Goal: Task Accomplishment & Management: Manage account settings

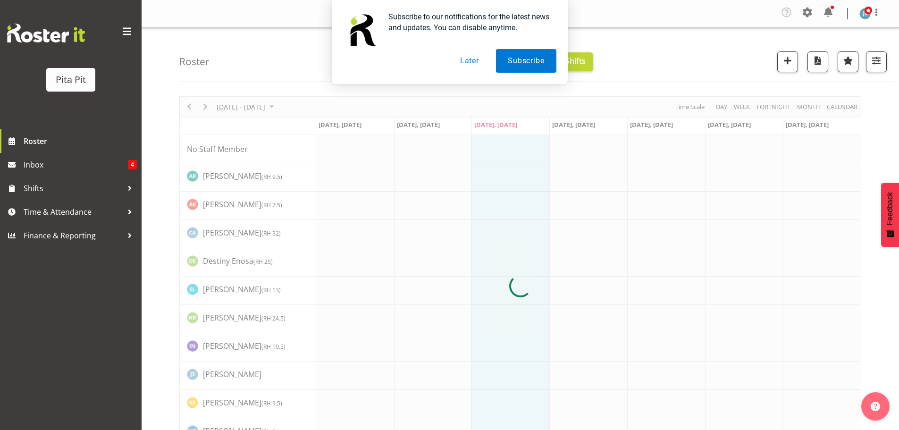
click at [464, 57] on button "Later" at bounding box center [469, 61] width 42 height 24
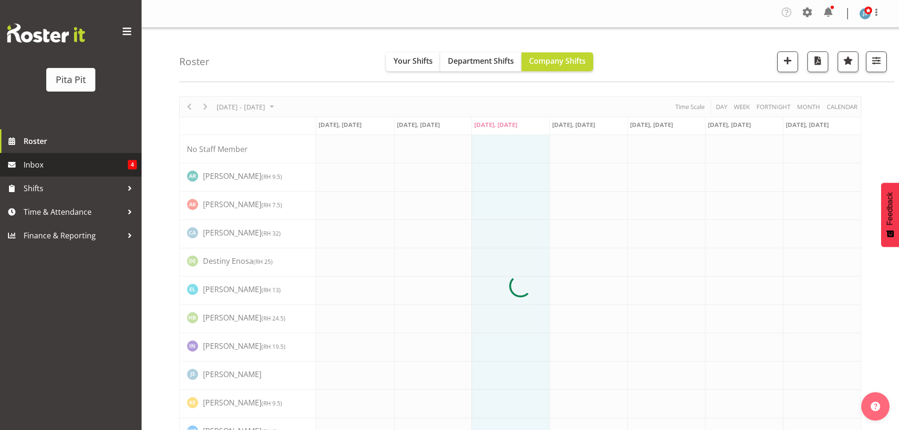
click at [90, 170] on span "Inbox" at bounding box center [76, 165] width 104 height 14
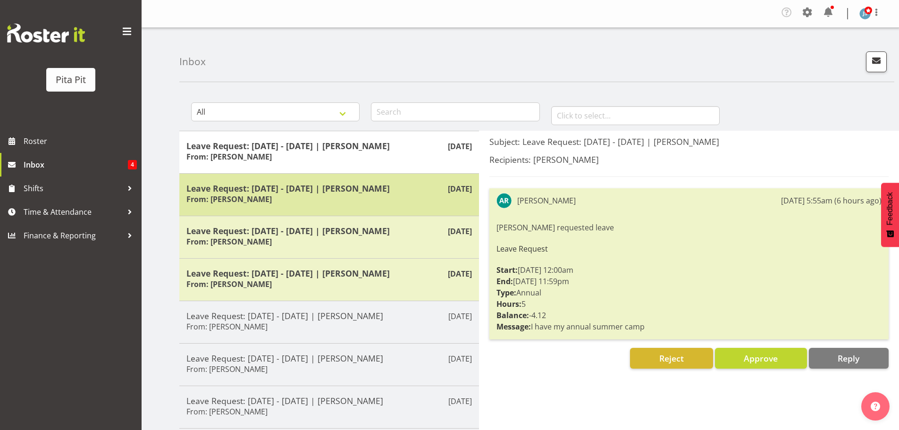
click at [265, 190] on h5 "Leave Request: 20/09/25 - 22/09/25 | Abby Roy" at bounding box center [328, 188] width 285 height 10
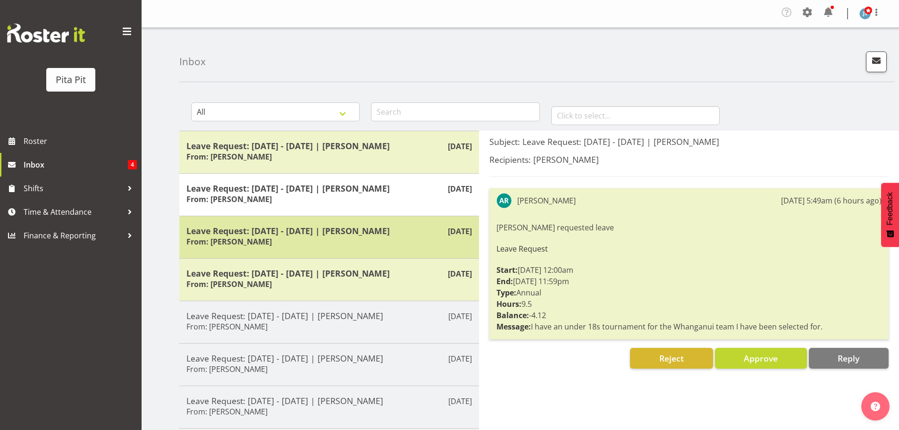
click at [274, 232] on h5 "Leave Request: 29/09/25 - 01/10/25 | Abby Roy" at bounding box center [328, 231] width 285 height 10
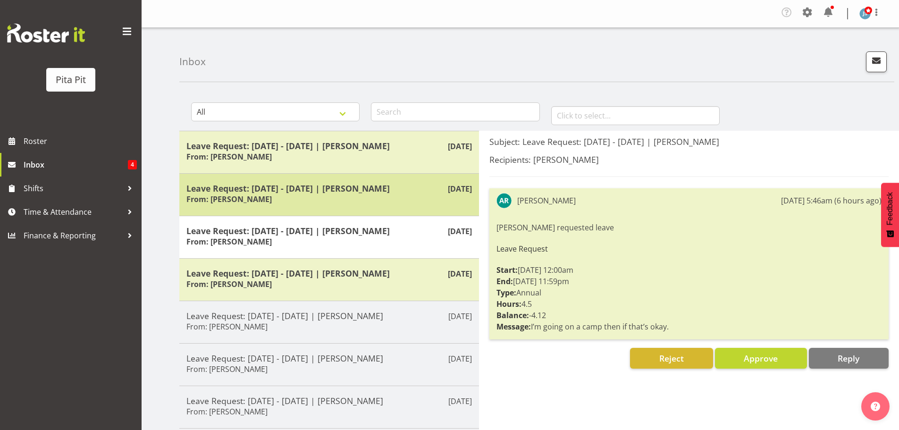
click at [285, 190] on h5 "Leave Request: 20/09/25 - 22/09/25 | Abby Roy" at bounding box center [328, 188] width 285 height 10
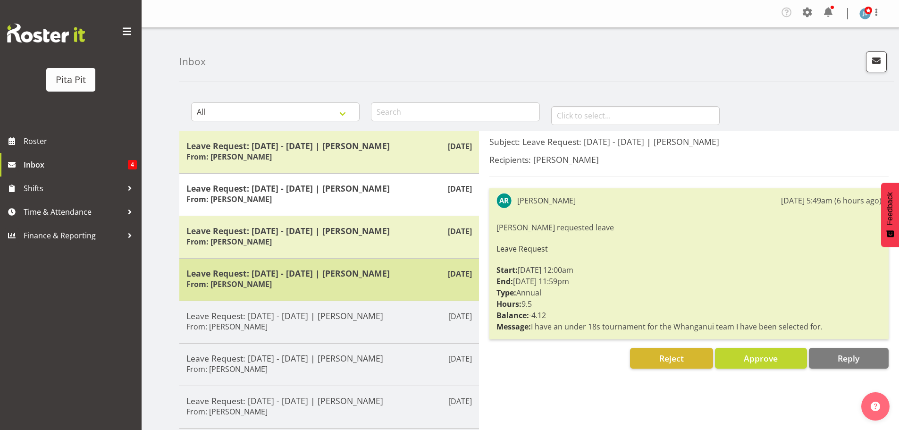
click at [302, 286] on div "Leave Request: 29/12/25 - 04/01/26 | Hannah Bayly From: Hannah Bayly" at bounding box center [328, 279] width 285 height 23
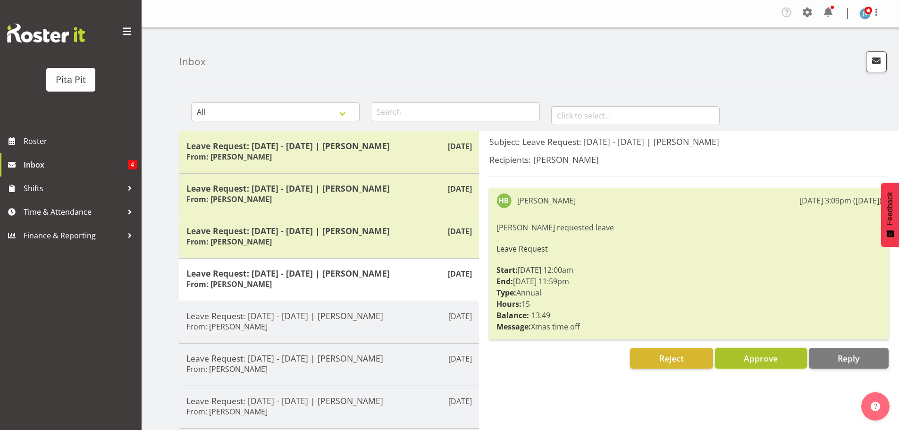
click at [743, 361] on button "Approve" at bounding box center [761, 358] width 92 height 21
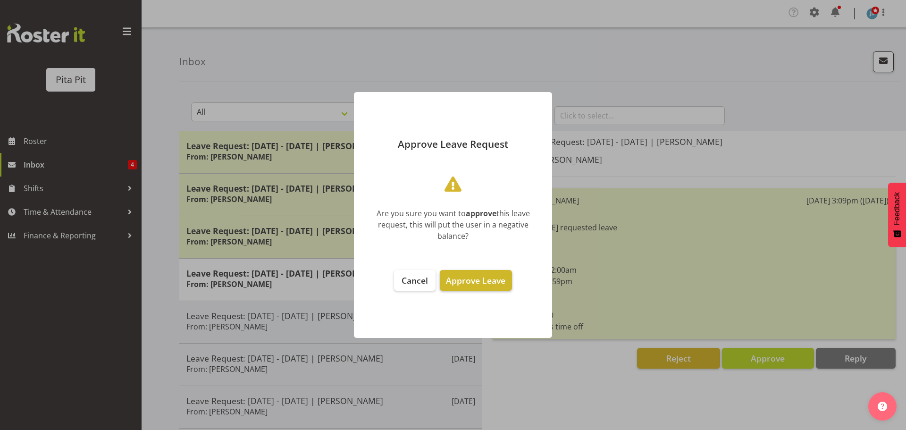
click at [487, 285] on span "Approve Leave" at bounding box center [475, 280] width 59 height 11
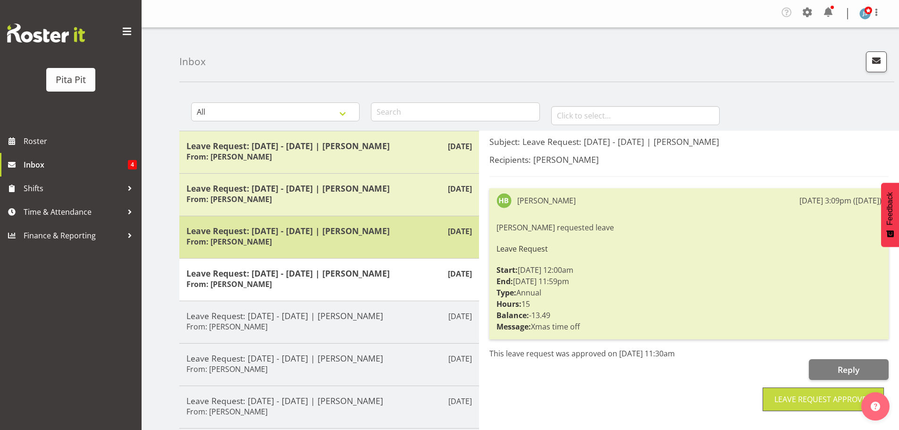
click at [402, 233] on h5 "Leave Request: 29/09/25 - 01/10/25 | Abby Roy" at bounding box center [328, 231] width 285 height 10
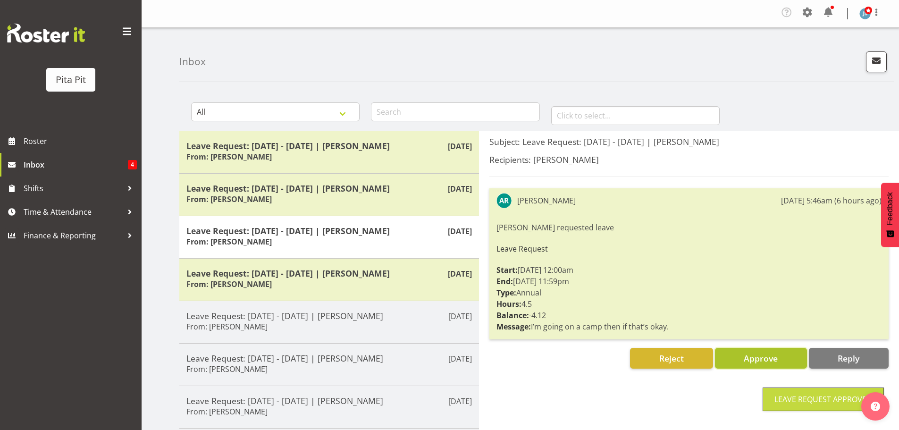
click at [755, 358] on span "Approve" at bounding box center [761, 358] width 34 height 11
drag, startPoint x: 755, startPoint y: 358, endPoint x: 597, endPoint y: 284, distance: 174.4
click at [755, 358] on div at bounding box center [449, 215] width 899 height 430
click at [756, 364] on span "Approve" at bounding box center [761, 358] width 34 height 12
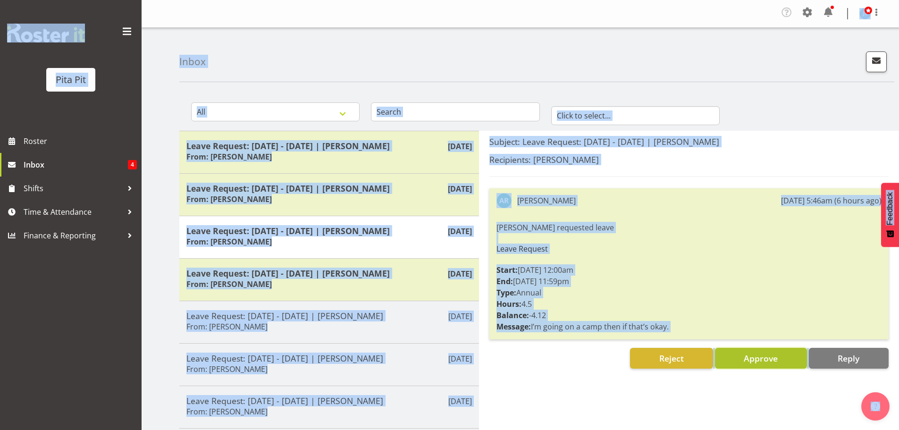
click at [748, 359] on span "Approve" at bounding box center [761, 358] width 34 height 11
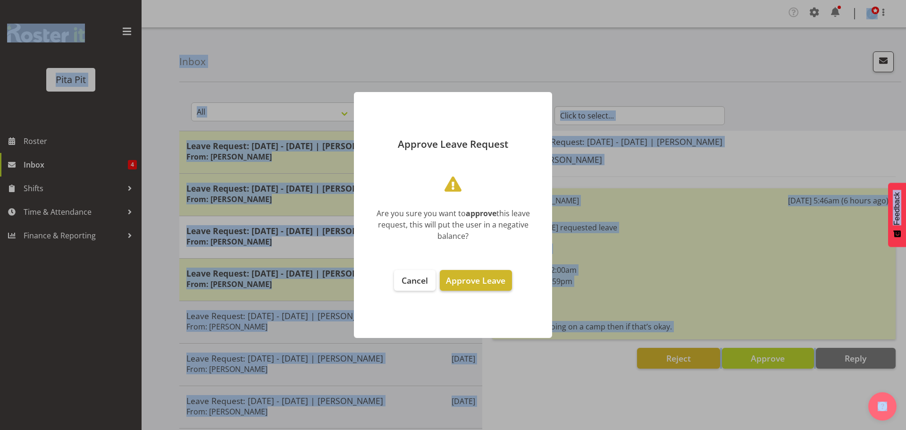
click at [492, 276] on span "Approve Leave" at bounding box center [475, 280] width 59 height 11
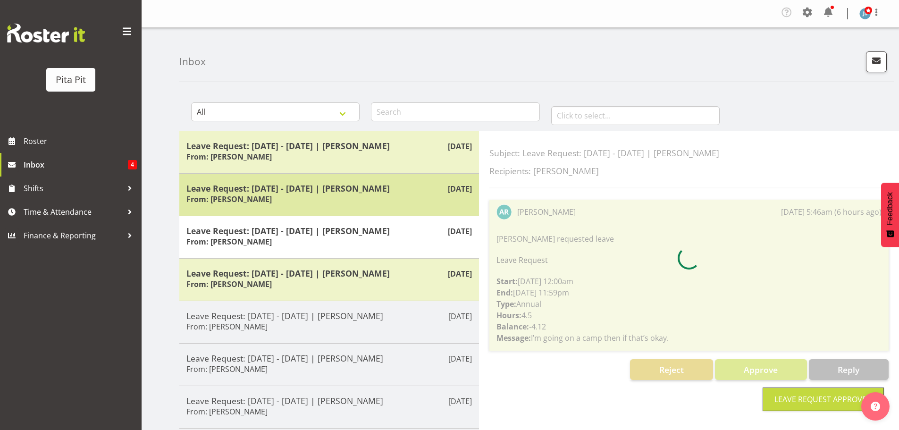
click at [370, 190] on h5 "Leave Request: 20/09/25 - 22/09/25 | Abby Roy" at bounding box center [328, 188] width 285 height 10
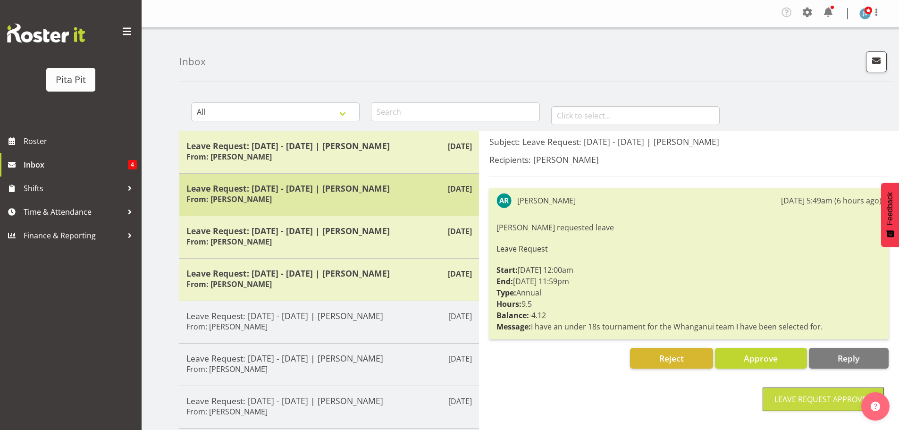
click at [370, 190] on h5 "Leave Request: 20/09/25 - 22/09/25 | Abby Roy" at bounding box center [328, 188] width 285 height 10
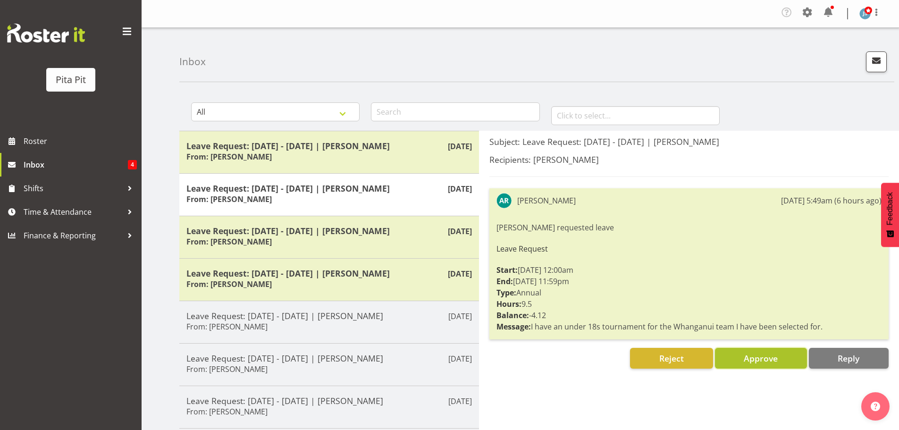
click at [750, 361] on span "Approve" at bounding box center [761, 358] width 34 height 11
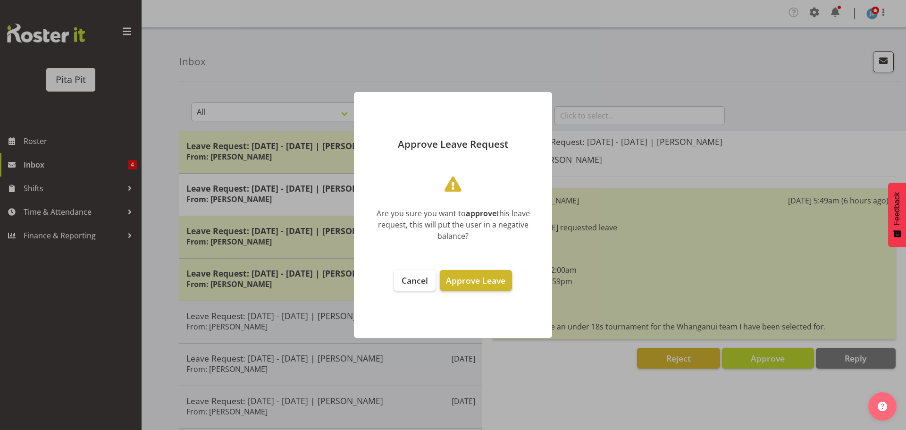
click at [487, 280] on span "Approve Leave" at bounding box center [475, 280] width 59 height 11
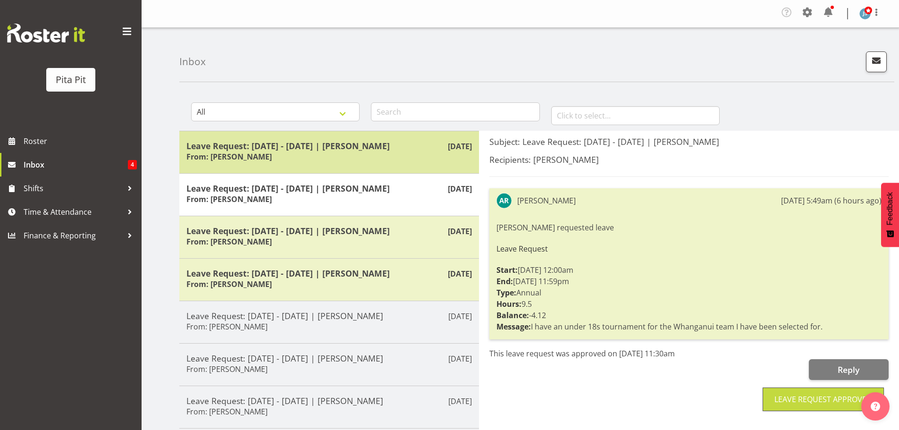
click at [360, 156] on div "Leave Request: 20/01/26 - 24/01/26 | Abby Roy From: Abby Roy" at bounding box center [328, 152] width 285 height 23
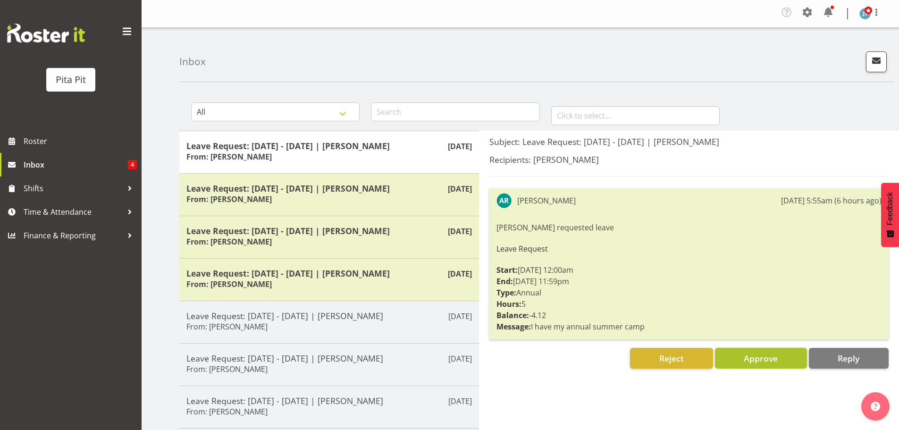
click at [743, 361] on button "Approve" at bounding box center [761, 358] width 92 height 21
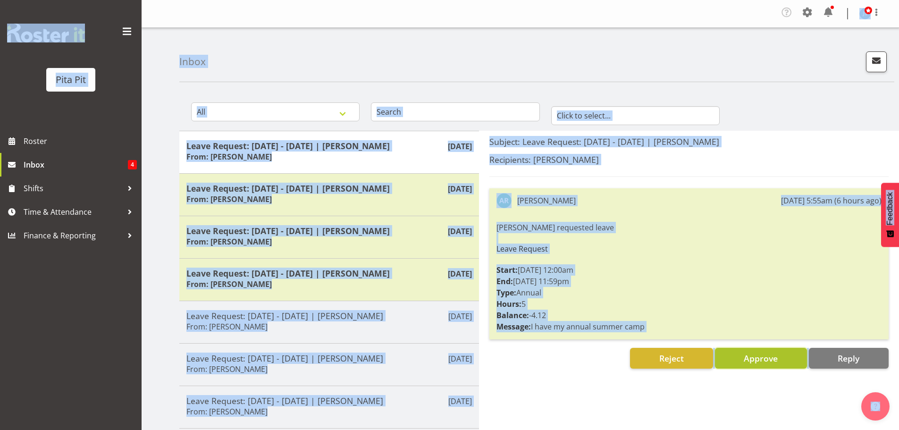
click at [744, 361] on span "Approve" at bounding box center [761, 358] width 34 height 11
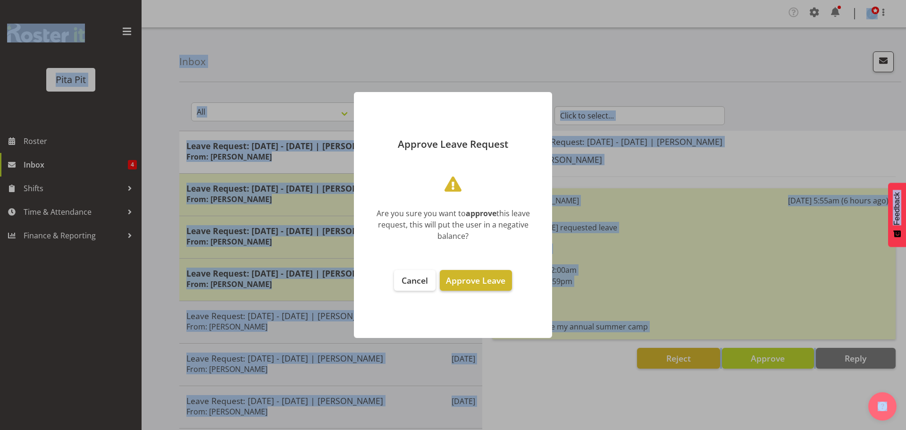
click at [474, 281] on span "Approve Leave" at bounding box center [475, 280] width 59 height 11
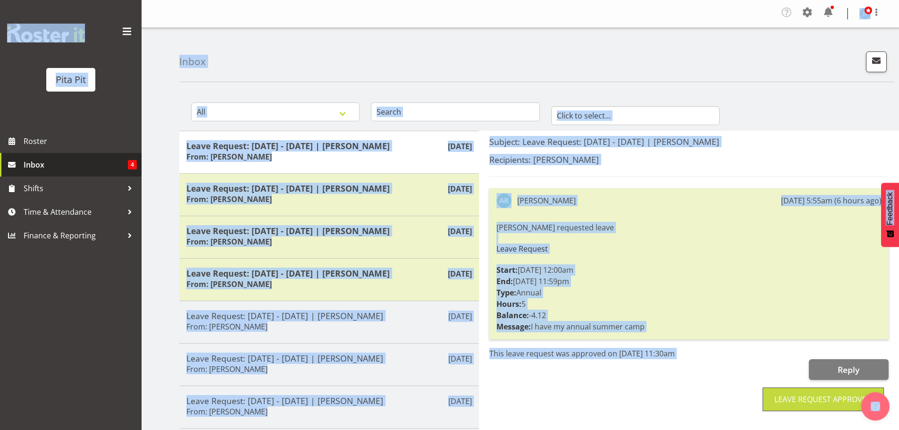
click at [72, 164] on span "Inbox" at bounding box center [76, 165] width 104 height 14
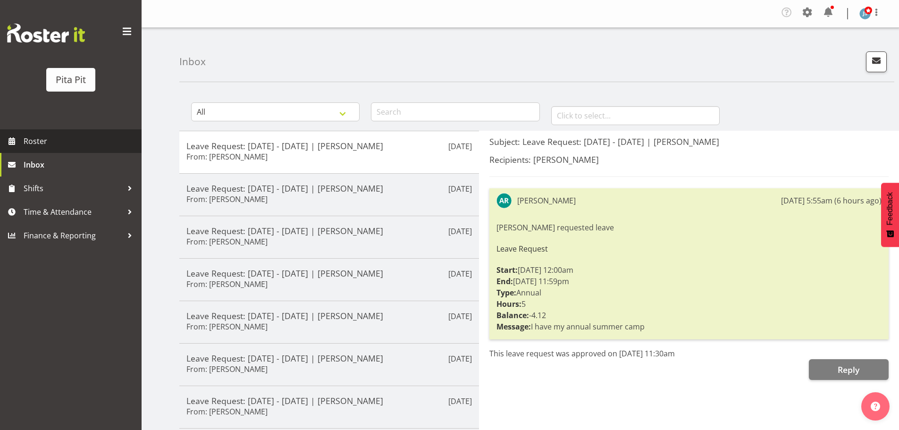
click at [74, 146] on span "Roster" at bounding box center [80, 141] width 113 height 14
